Goal: Information Seeking & Learning: Learn about a topic

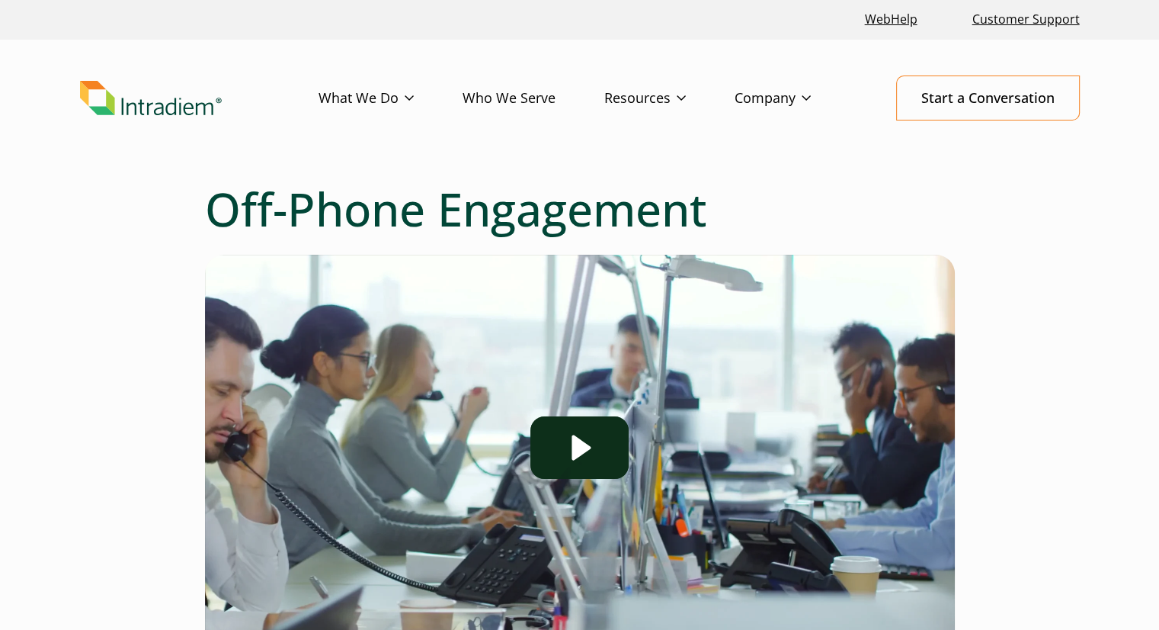
click at [577, 442] on icon "Play Video: Off-Phone Engagement - Solution Overview" at bounding box center [581, 447] width 19 height 25
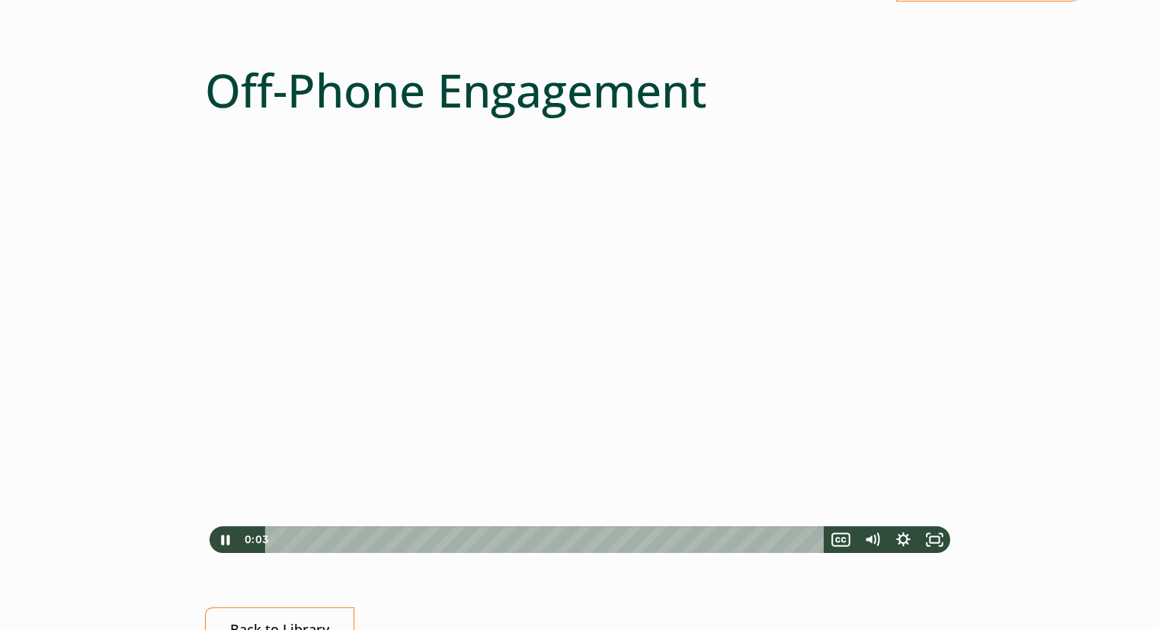
scroll to position [152, 0]
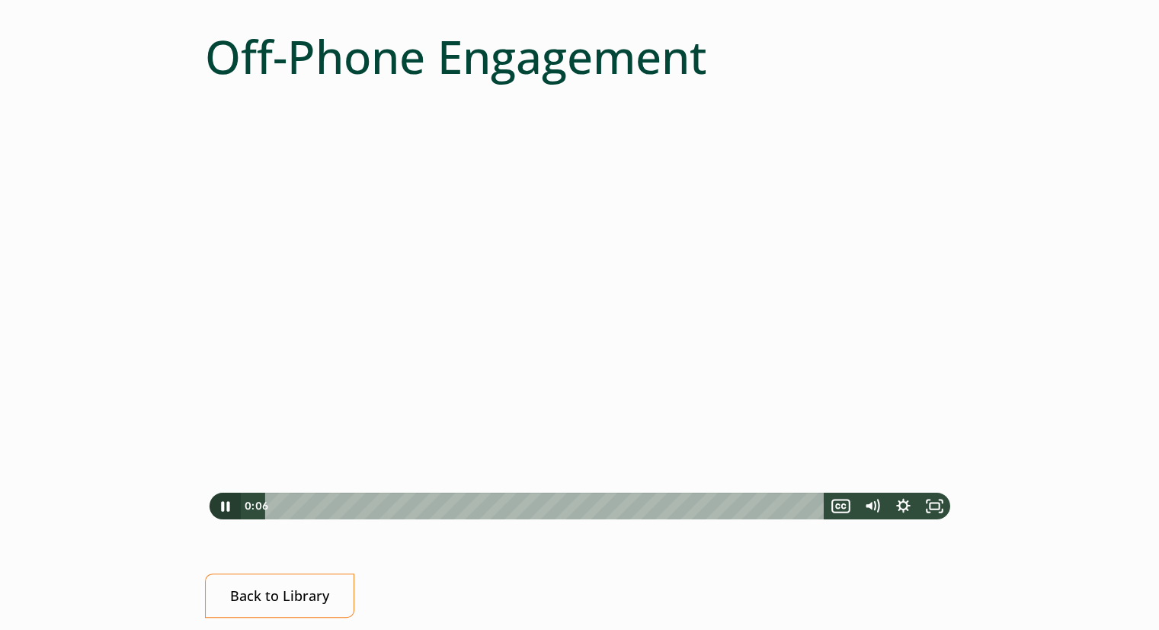
click at [226, 507] on icon "Pause" at bounding box center [225, 505] width 31 height 27
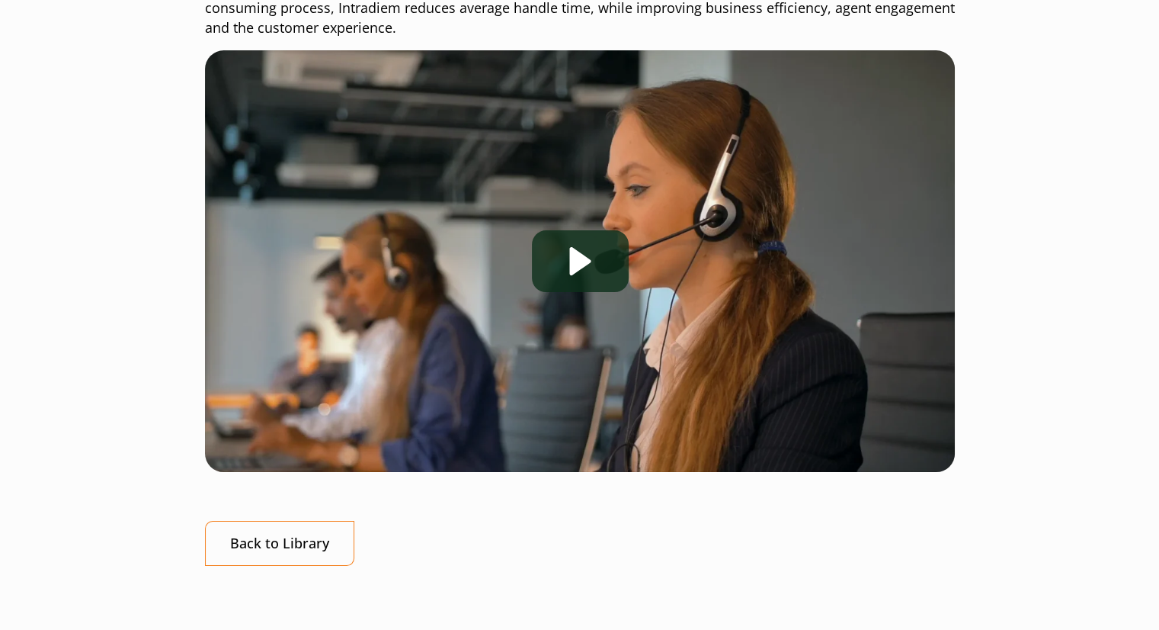
scroll to position [305, 0]
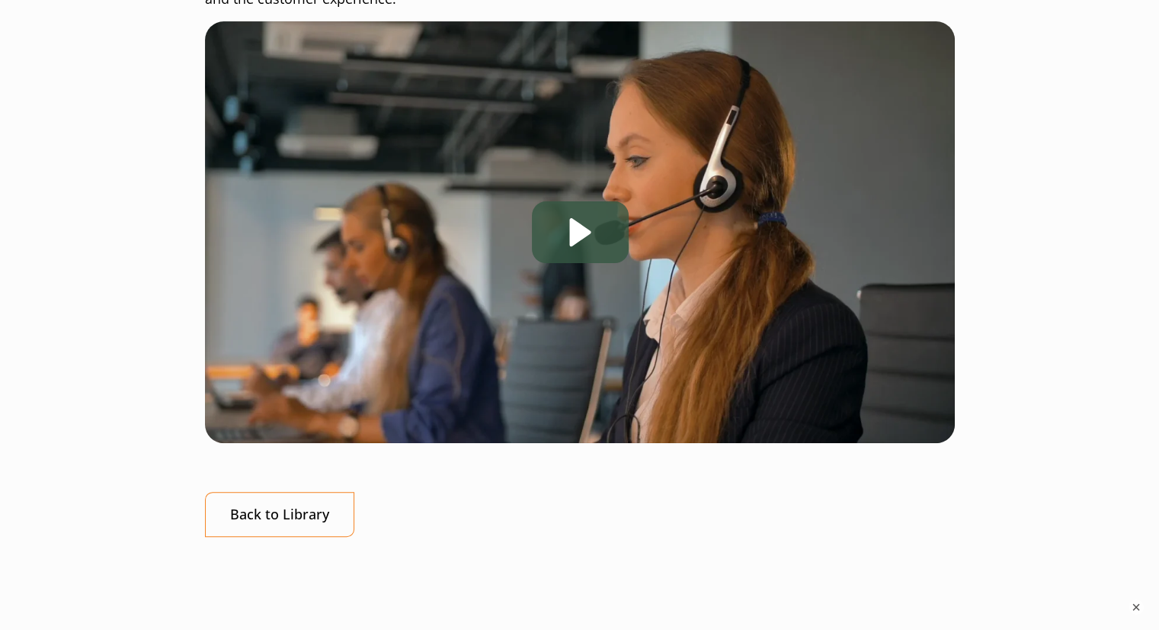
click at [577, 225] on div "Play" at bounding box center [580, 232] width 97 height 62
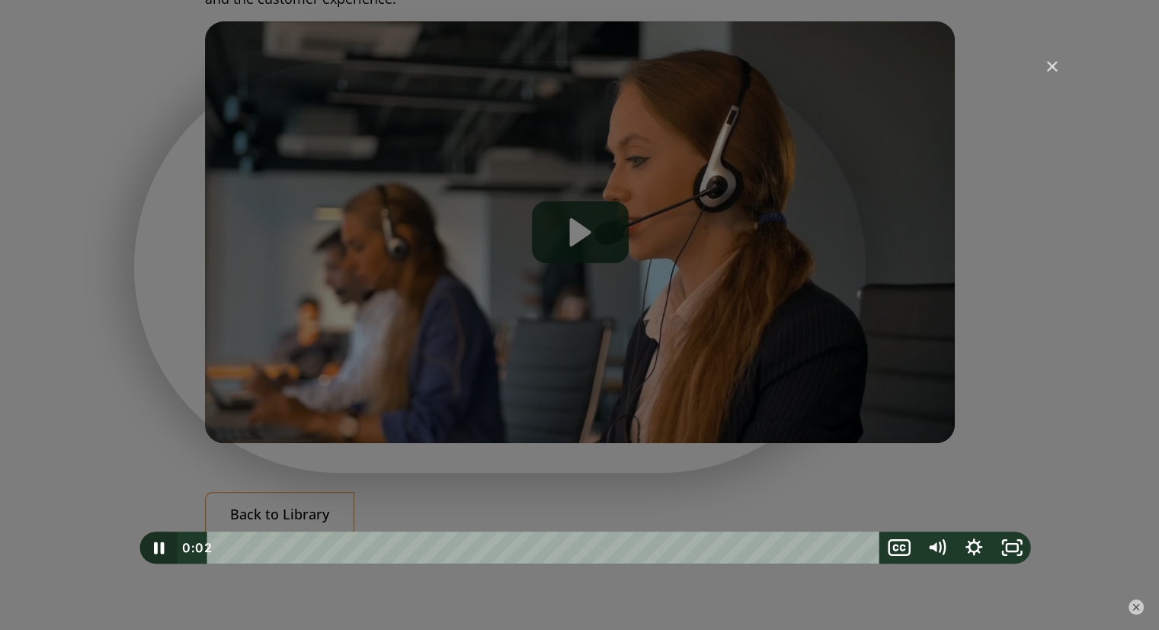
click at [153, 543] on icon "Pause" at bounding box center [157, 547] width 37 height 32
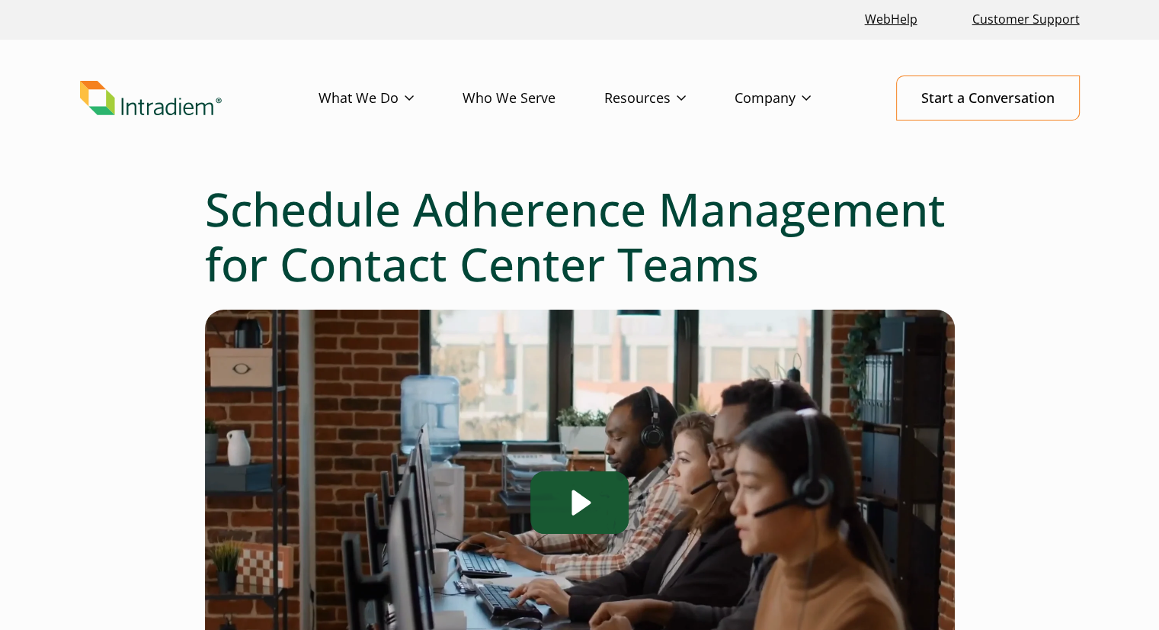
click at [576, 502] on icon "Play Video: Schedule Adherence Management" at bounding box center [581, 502] width 19 height 25
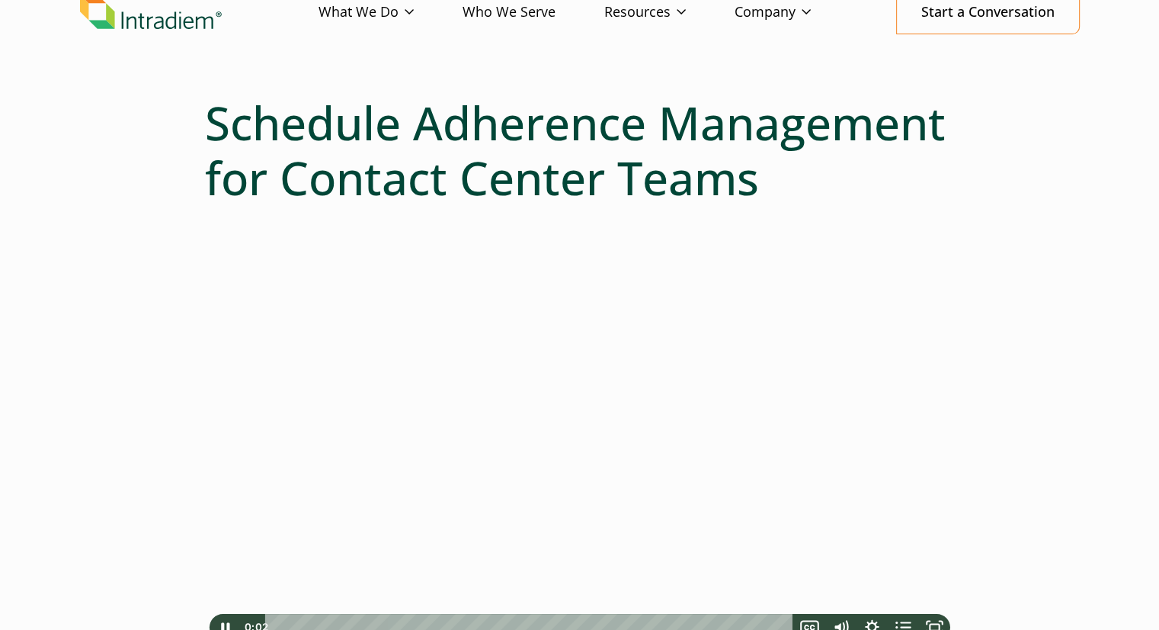
scroll to position [152, 0]
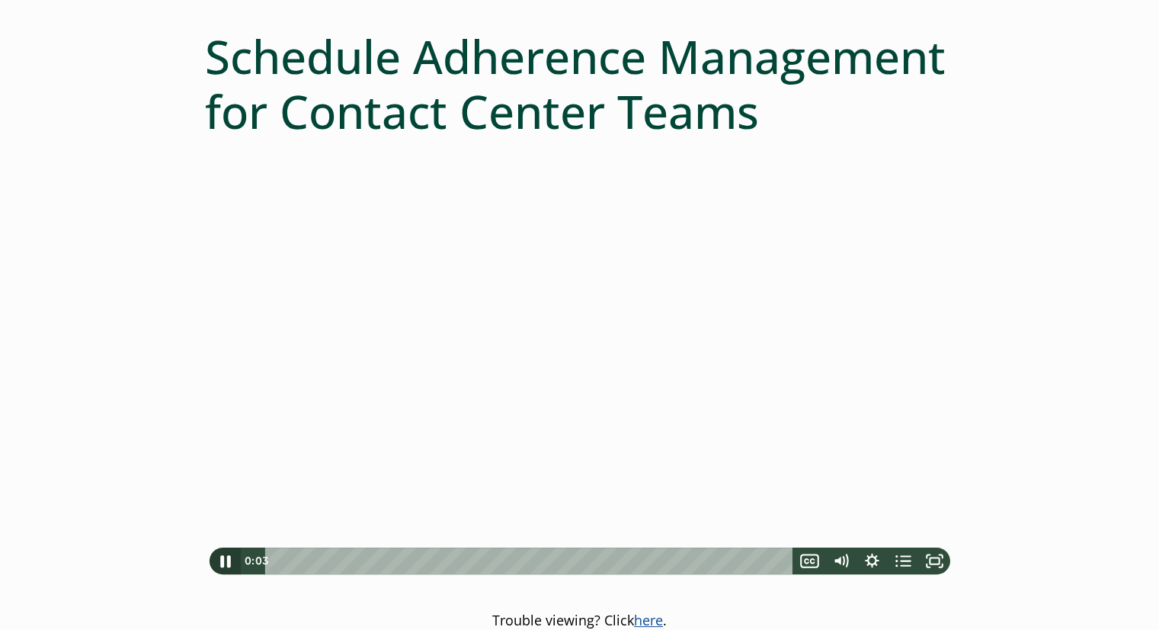
click at [224, 562] on icon "Pause" at bounding box center [225, 561] width 37 height 32
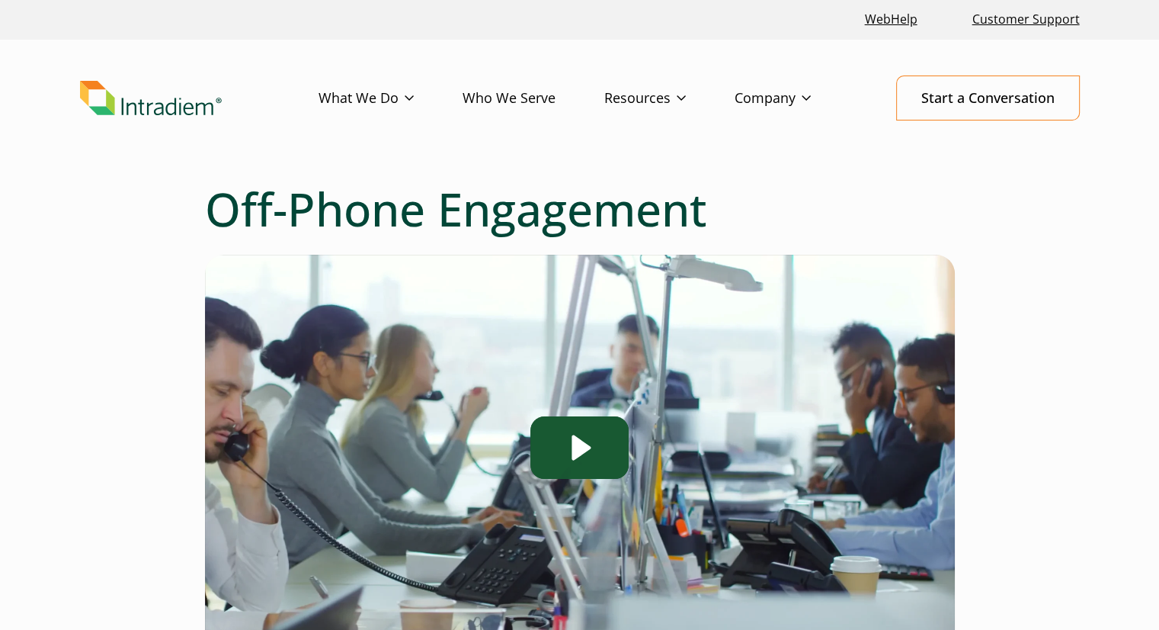
click at [576, 448] on icon "Play Video: Off-Phone Engagement - Solution Overview" at bounding box center [581, 447] width 19 height 25
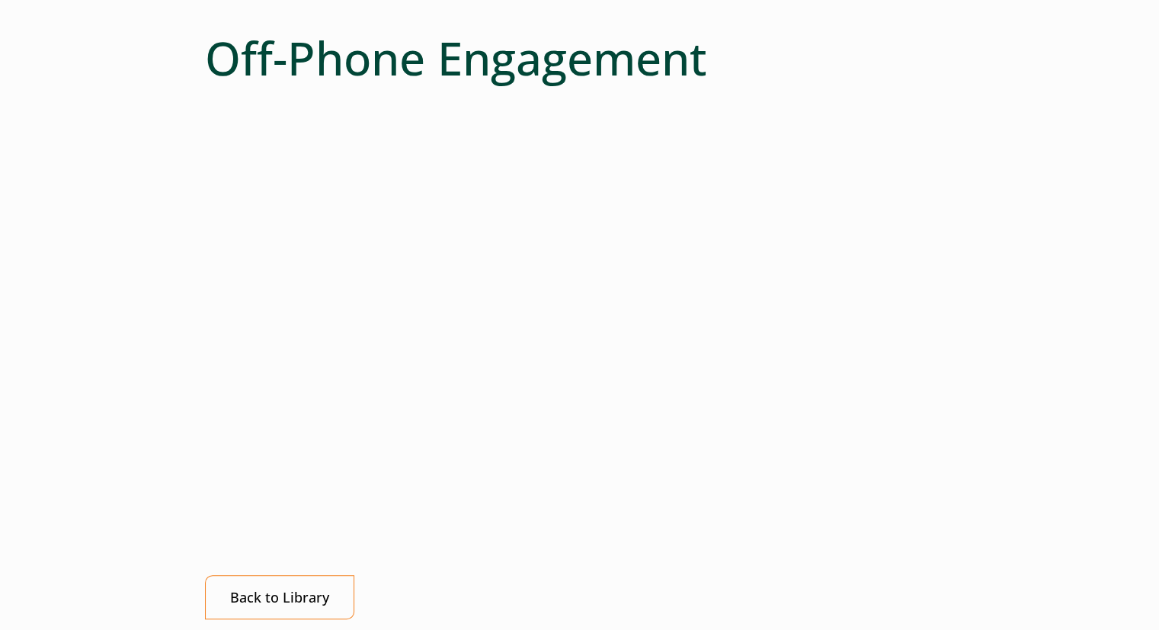
scroll to position [305, 0]
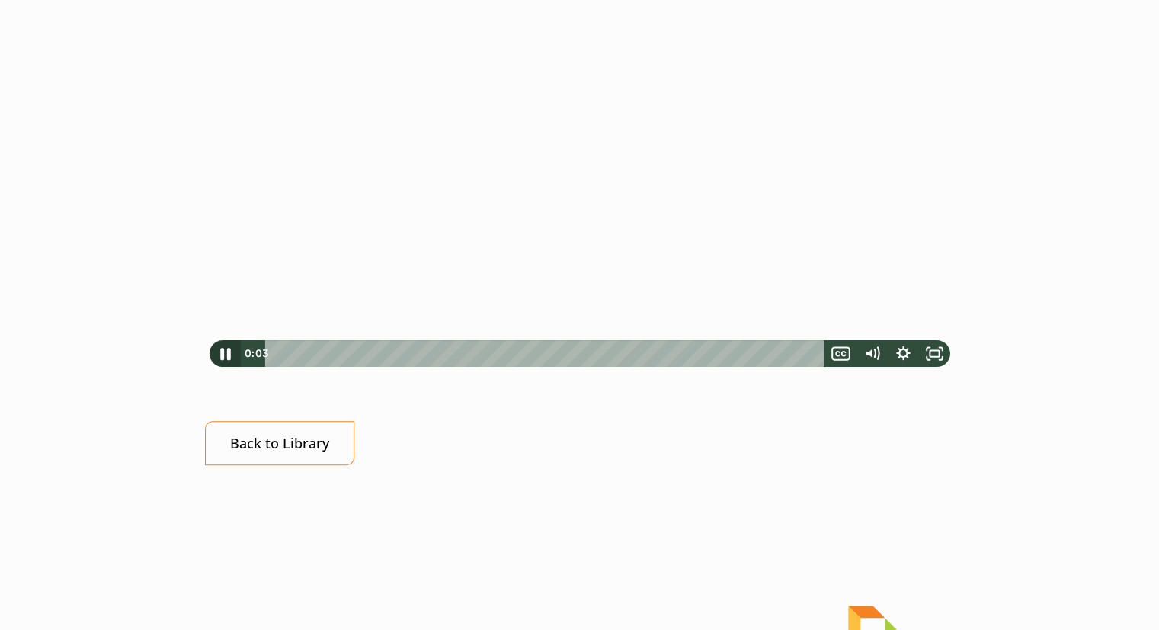
click at [223, 354] on icon "Pause" at bounding box center [225, 354] width 11 height 12
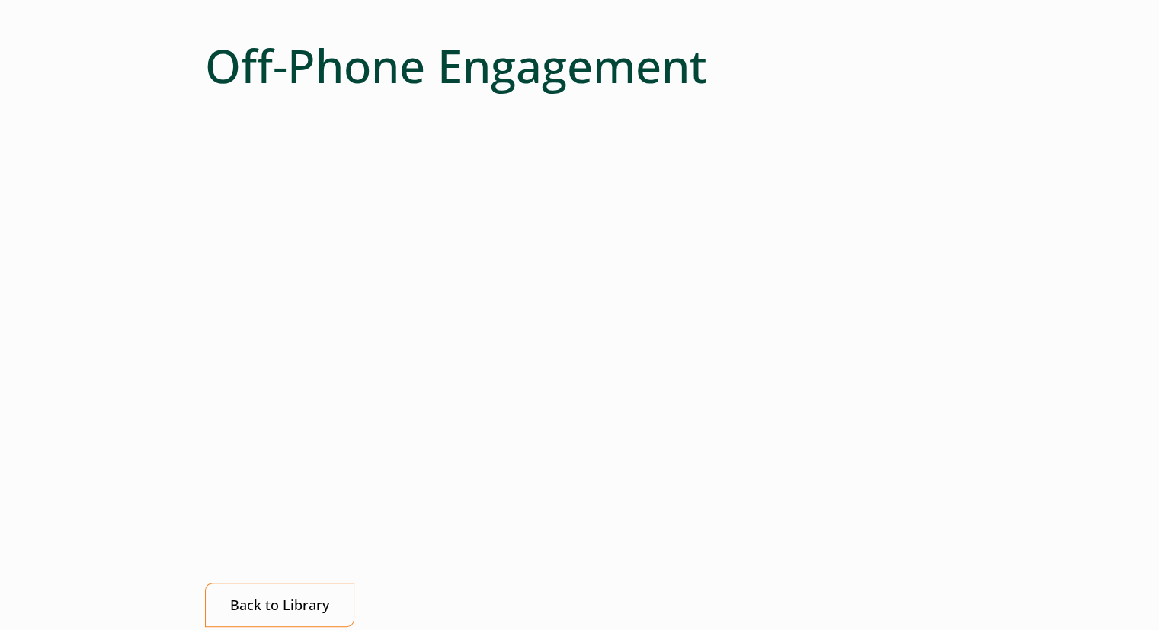
scroll to position [152, 0]
